Goal: Find specific page/section

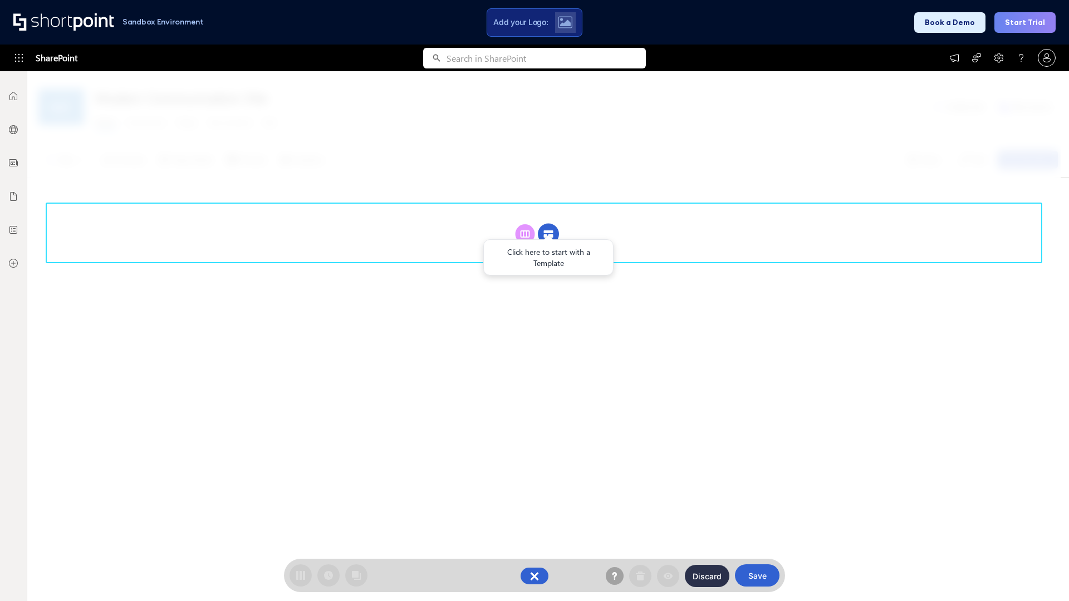
click at [548, 224] on circle at bounding box center [548, 234] width 21 height 21
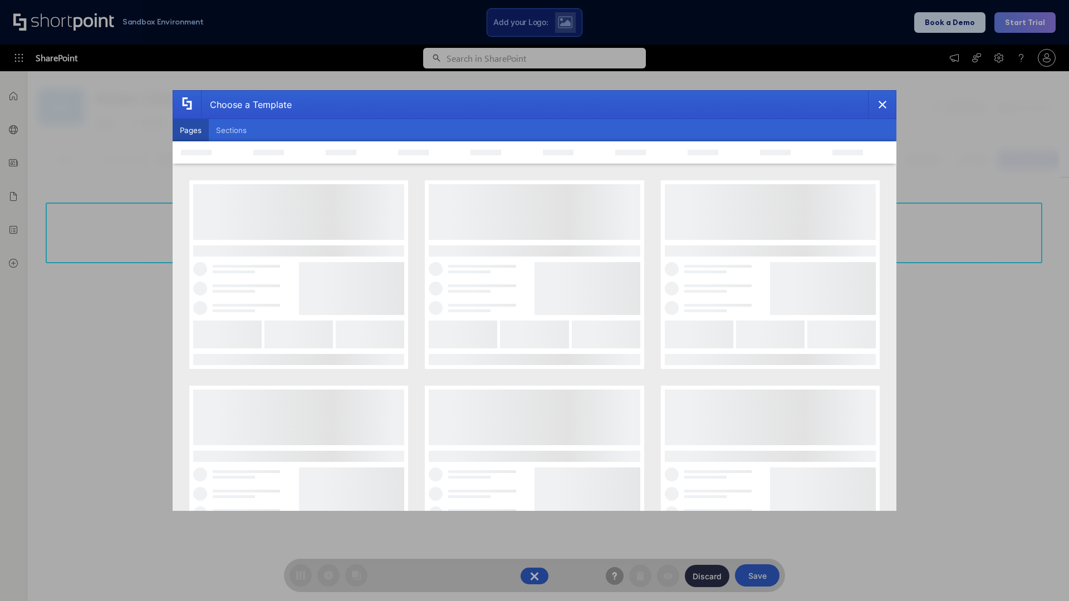
scroll to position [153, 0]
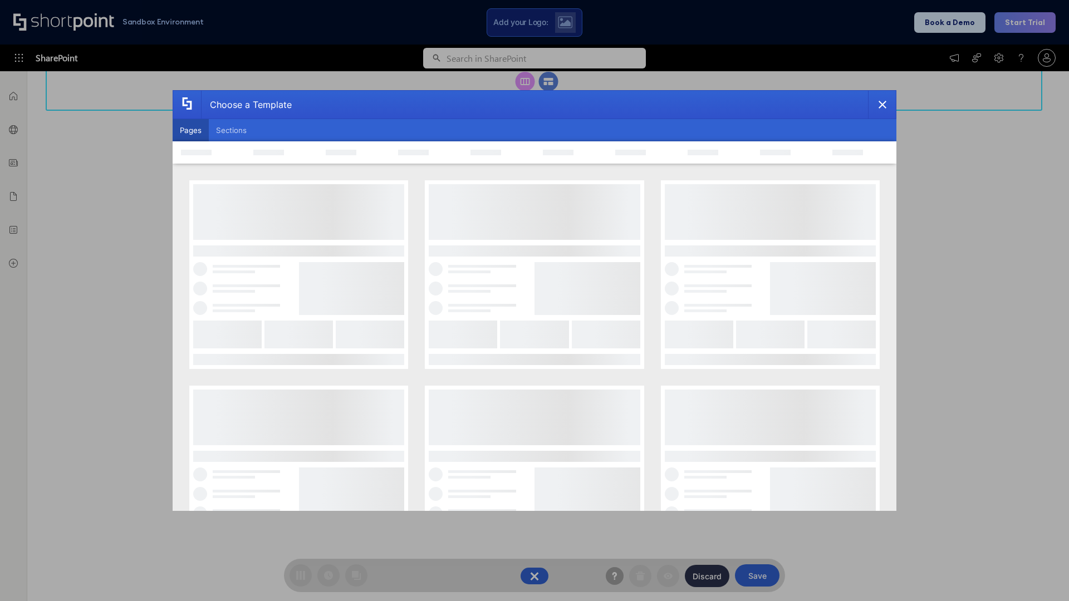
click at [190, 130] on button "Pages" at bounding box center [191, 130] width 36 height 22
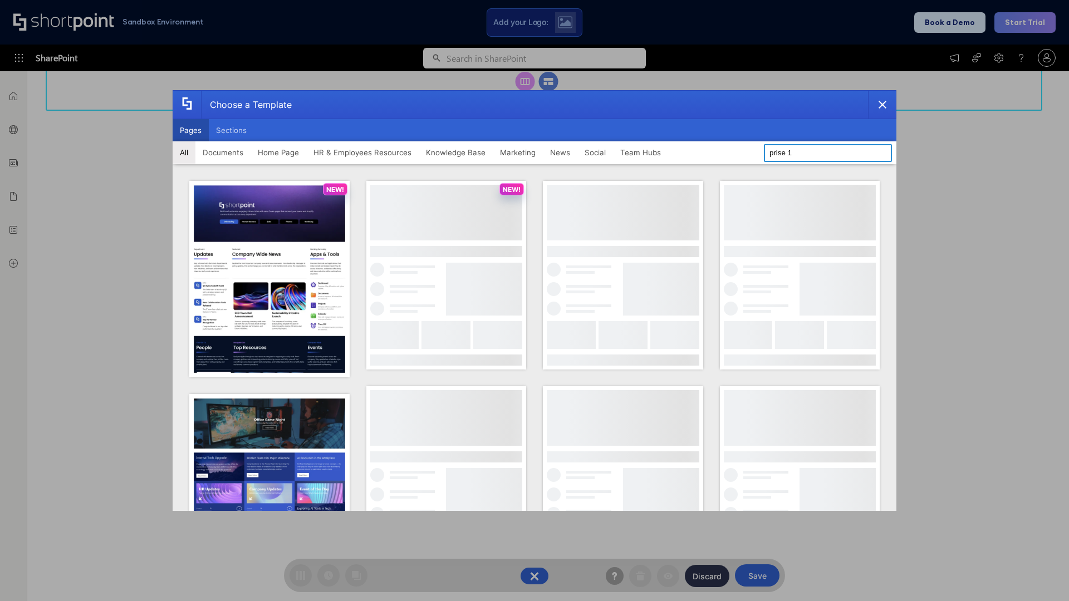
type input "prise 1"
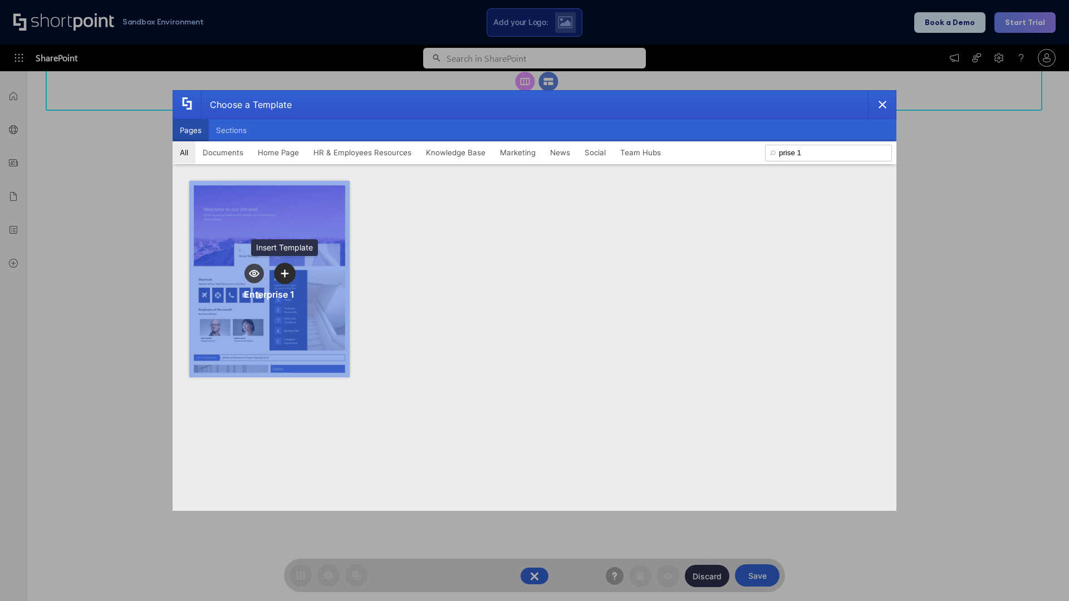
click at [285, 273] on icon "template selector" at bounding box center [285, 273] width 8 height 8
